Goal: Task Accomplishment & Management: Use online tool/utility

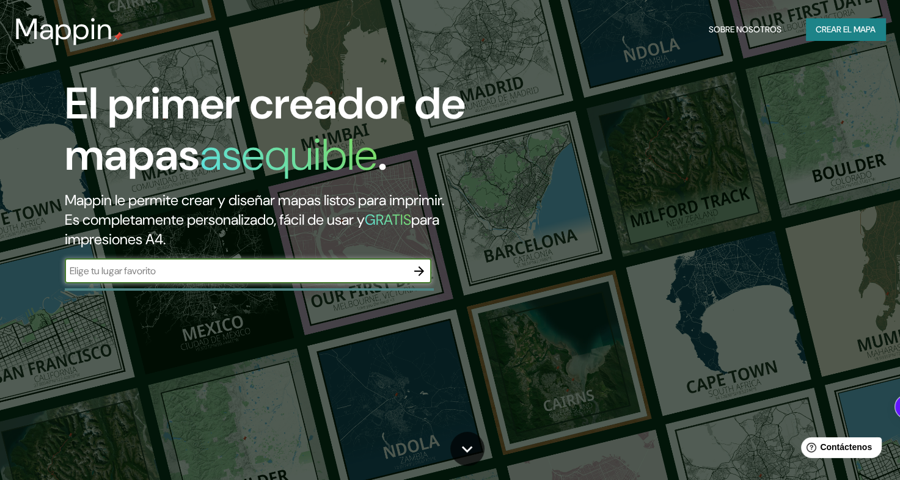
click at [213, 272] on input "text" at bounding box center [236, 271] width 342 height 14
type input "la victoria"
click at [423, 271] on icon "button" at bounding box center [419, 271] width 15 height 15
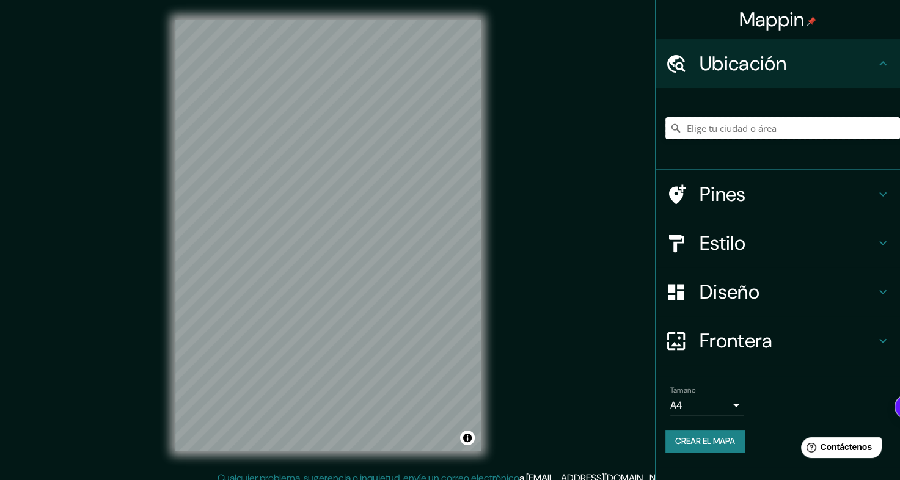
click at [718, 128] on input "Elige tu ciudad o área" at bounding box center [782, 128] width 235 height 22
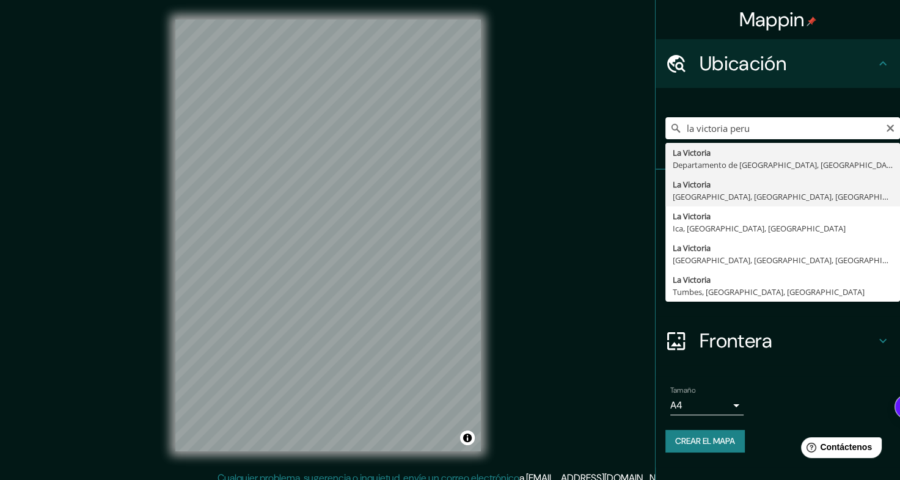
type input "[GEOGRAPHIC_DATA], [GEOGRAPHIC_DATA], [GEOGRAPHIC_DATA], [GEOGRAPHIC_DATA]"
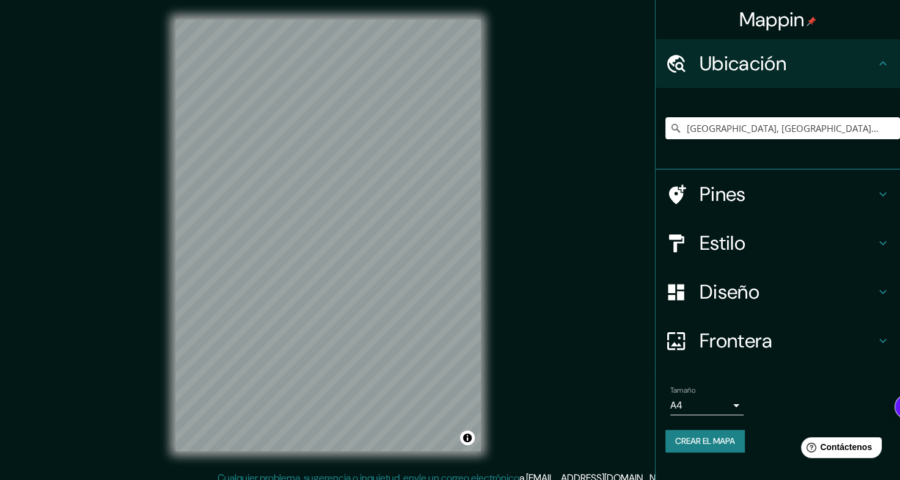
click at [731, 262] on div "Estilo" at bounding box center [777, 243] width 244 height 49
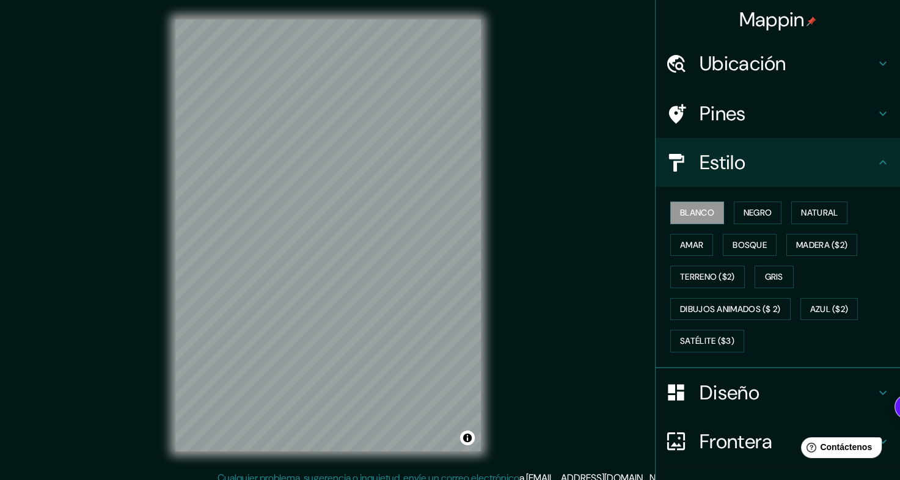
click at [705, 390] on h4 "Diseño" at bounding box center [787, 392] width 176 height 24
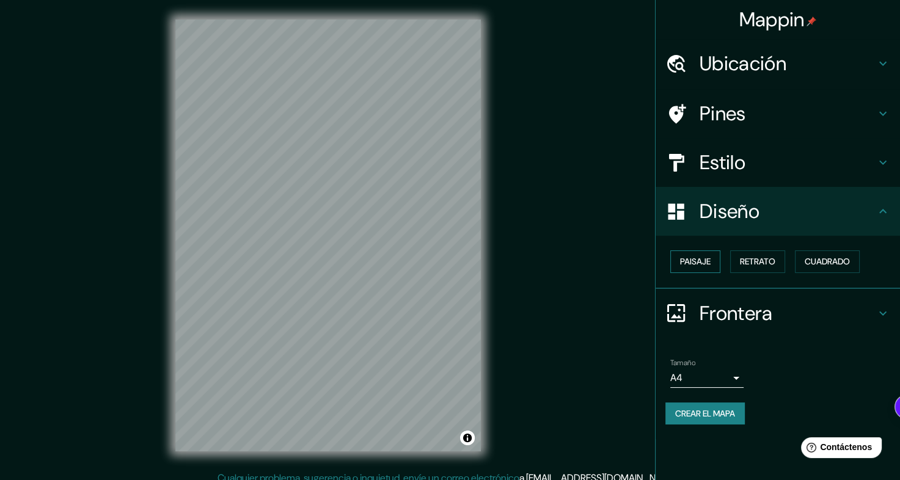
click at [697, 255] on font "Paisaje" at bounding box center [695, 261] width 31 height 15
